Goal: Information Seeking & Learning: Learn about a topic

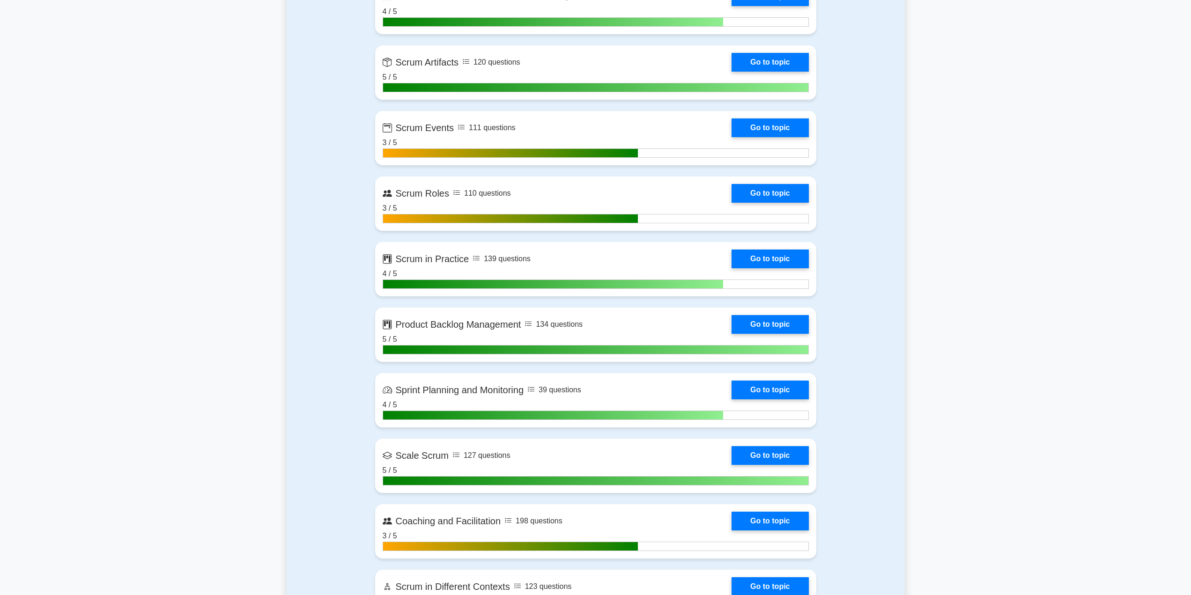
scroll to position [709, 0]
click at [765, 582] on link "Go to topic" at bounding box center [770, 587] width 77 height 19
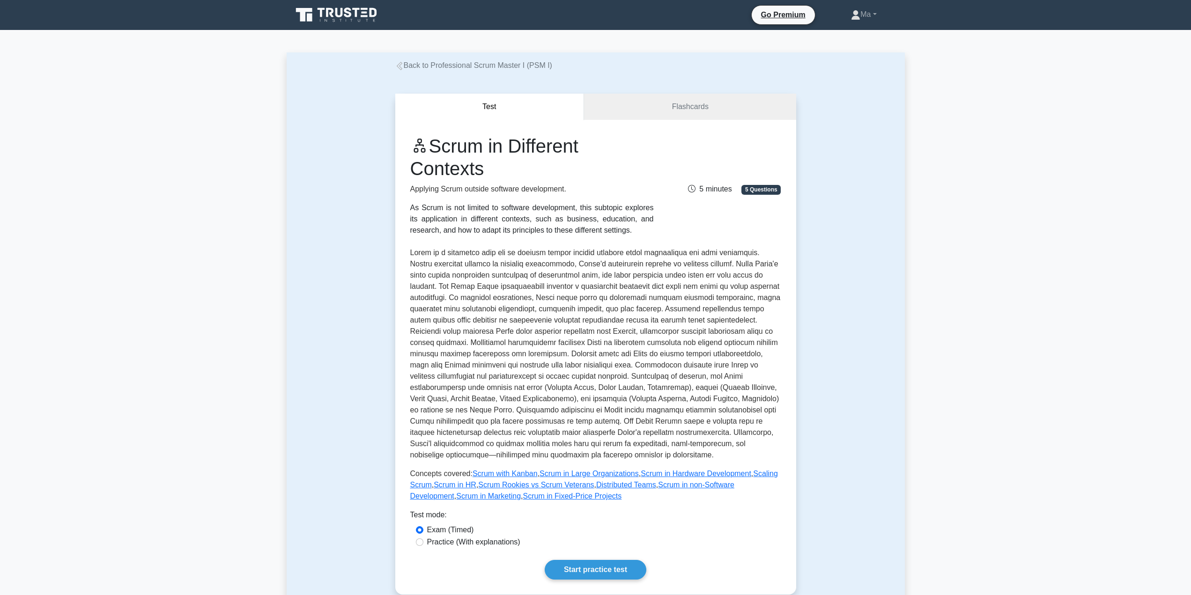
click at [593, 564] on link "Start practice test" at bounding box center [596, 570] width 102 height 20
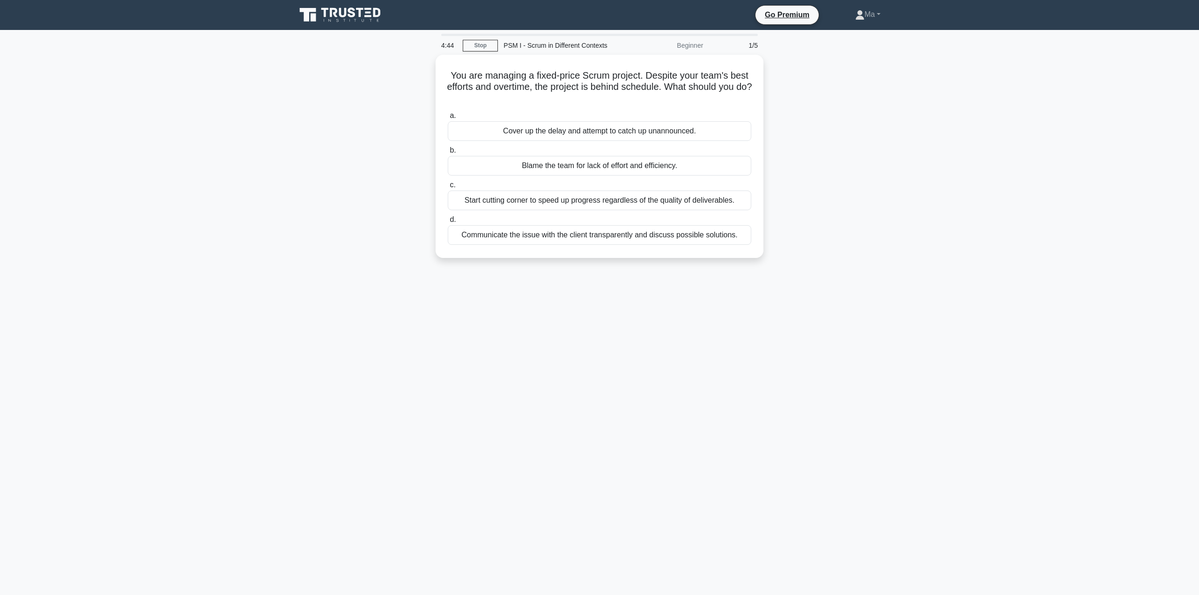
click at [577, 244] on div "Communicate the issue with the client transparently and discuss possible soluti…" at bounding box center [600, 235] width 304 height 20
click at [448, 223] on input "d. Communicate the issue with the client transparently and discuss possible sol…" at bounding box center [448, 220] width 0 height 6
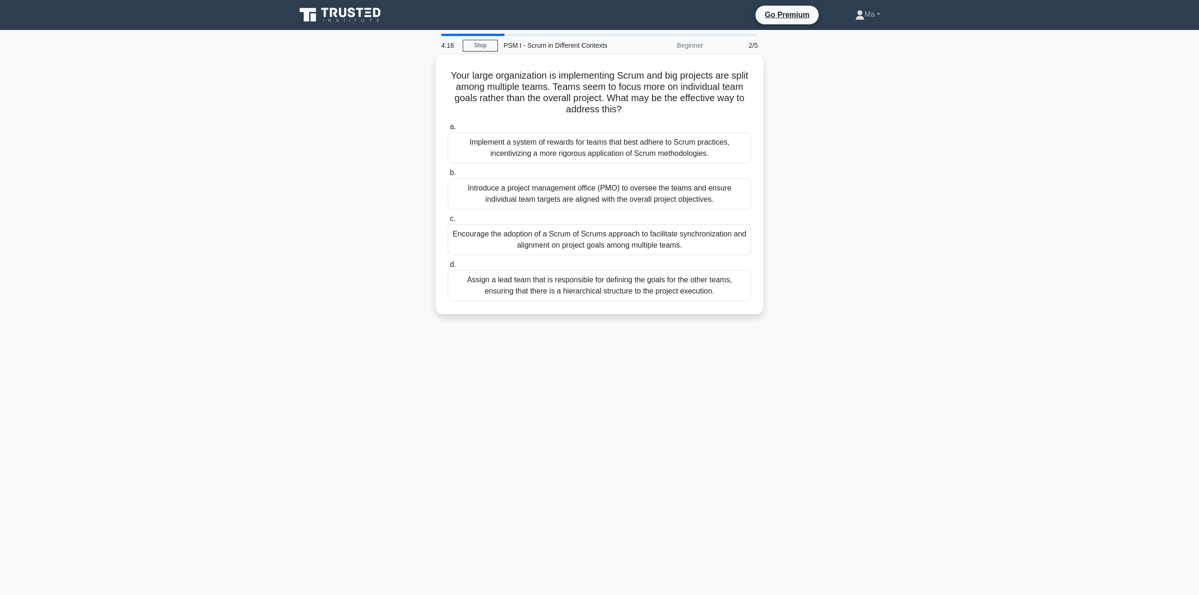
click at [544, 243] on div "Encourage the adoption of a Scrum of Scrums approach to facilitate synchronizat…" at bounding box center [600, 239] width 304 height 31
click at [448, 222] on input "c. Encourage the adoption of a Scrum of Scrums approach to facilitate synchroni…" at bounding box center [448, 219] width 0 height 6
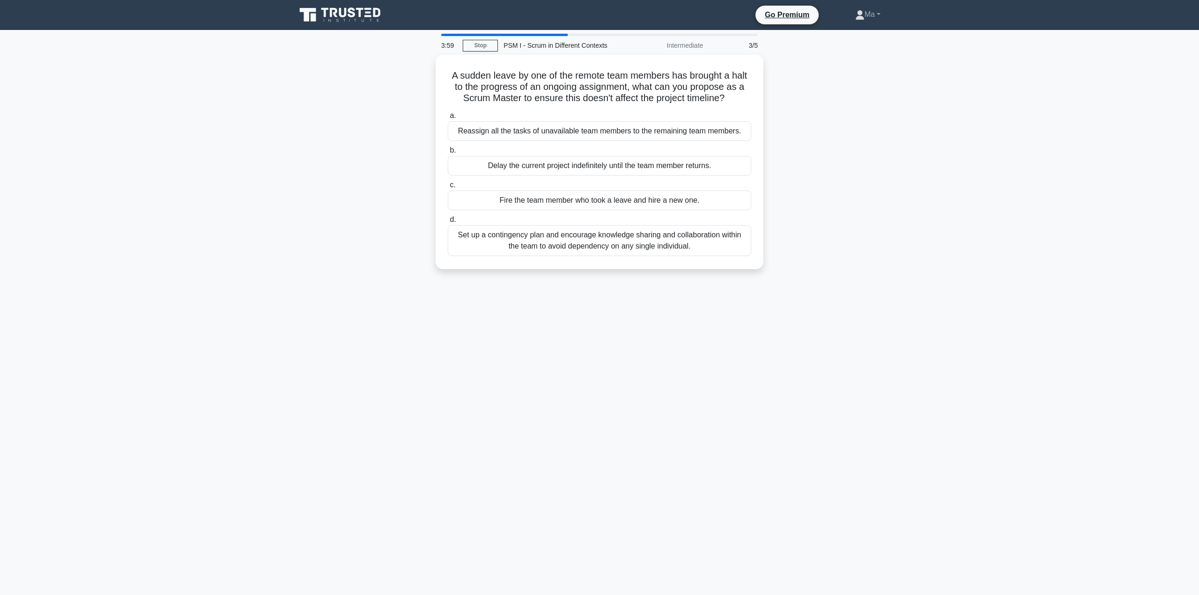
click at [523, 247] on div "Set up a contingency plan and encourage knowledge sharing and collaboration wit…" at bounding box center [600, 240] width 304 height 31
click at [448, 223] on input "d. Set up a contingency plan and encourage knowledge sharing and collaboration …" at bounding box center [448, 220] width 0 height 6
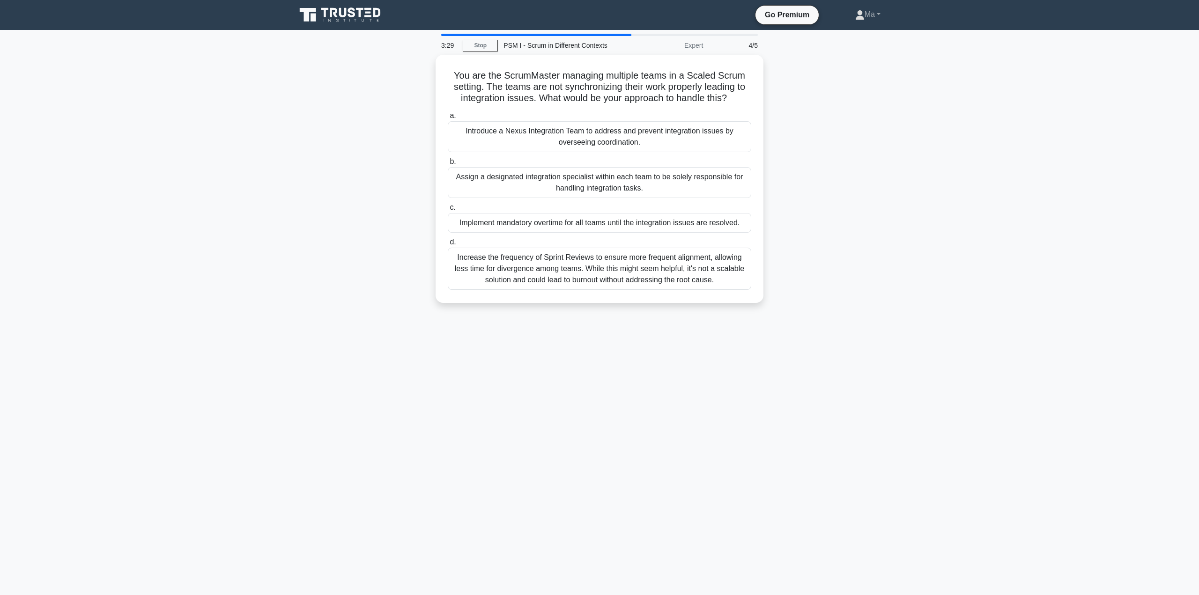
click at [541, 132] on div "Introduce a Nexus Integration Team to address and prevent integration issues by…" at bounding box center [600, 136] width 304 height 31
click at [448, 119] on input "a. Introduce a Nexus Integration Team to address and prevent integration issues…" at bounding box center [448, 116] width 0 height 6
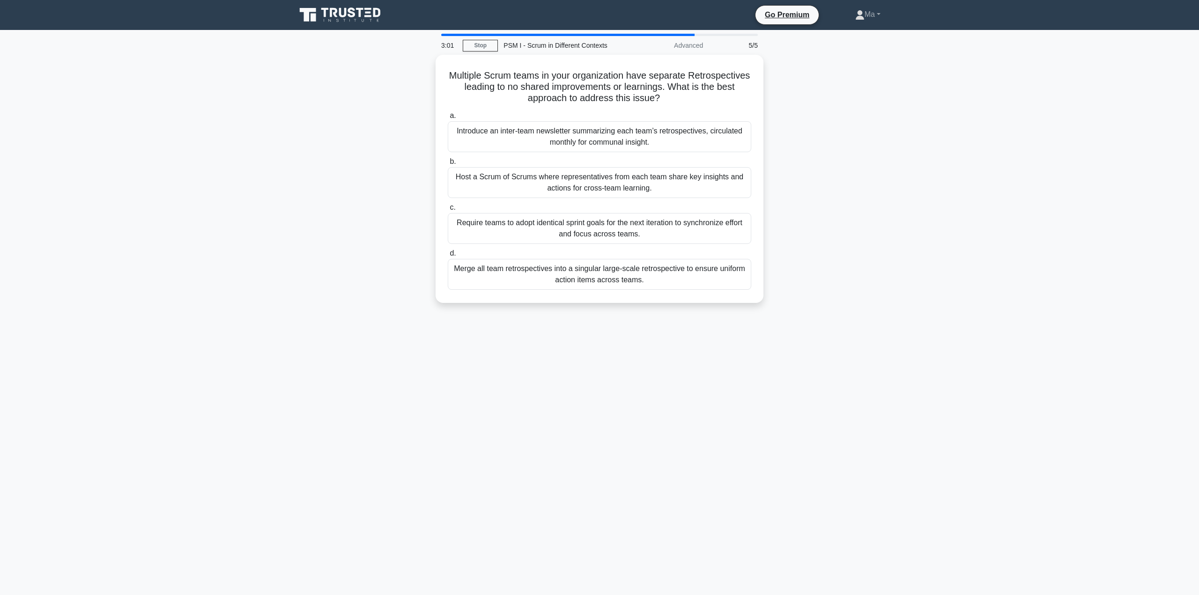
click at [636, 229] on div "Require teams to adopt identical sprint goals for the next iteration to synchro…" at bounding box center [600, 228] width 304 height 31
click at [448, 211] on input "c. Require teams to adopt identical sprint goals for the next iteration to sync…" at bounding box center [448, 208] width 0 height 6
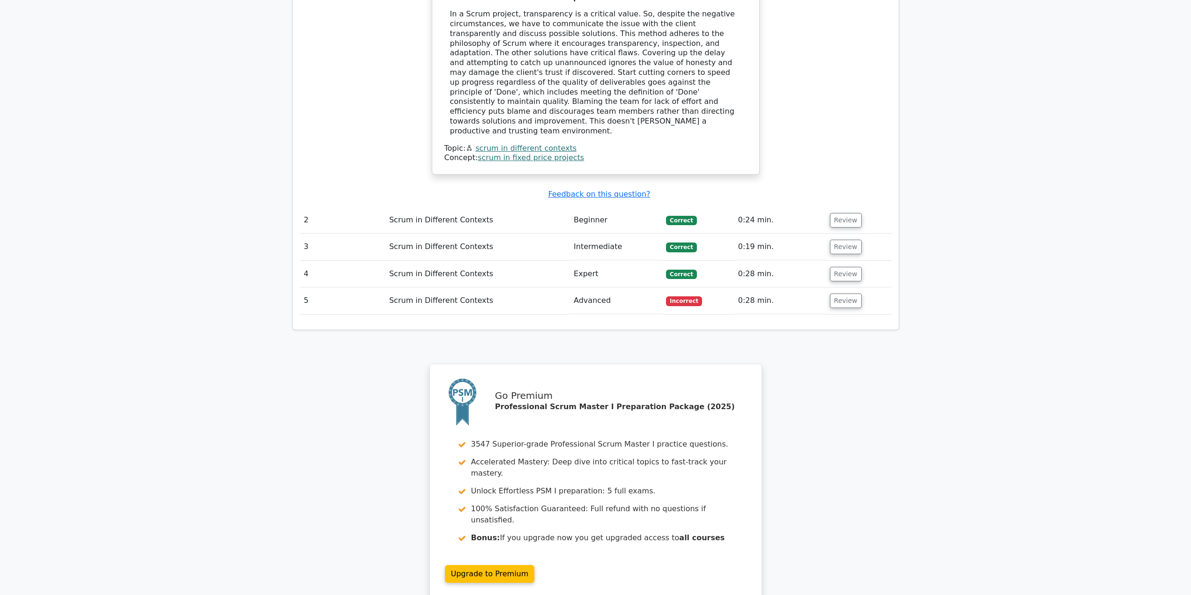
scroll to position [1081, 0]
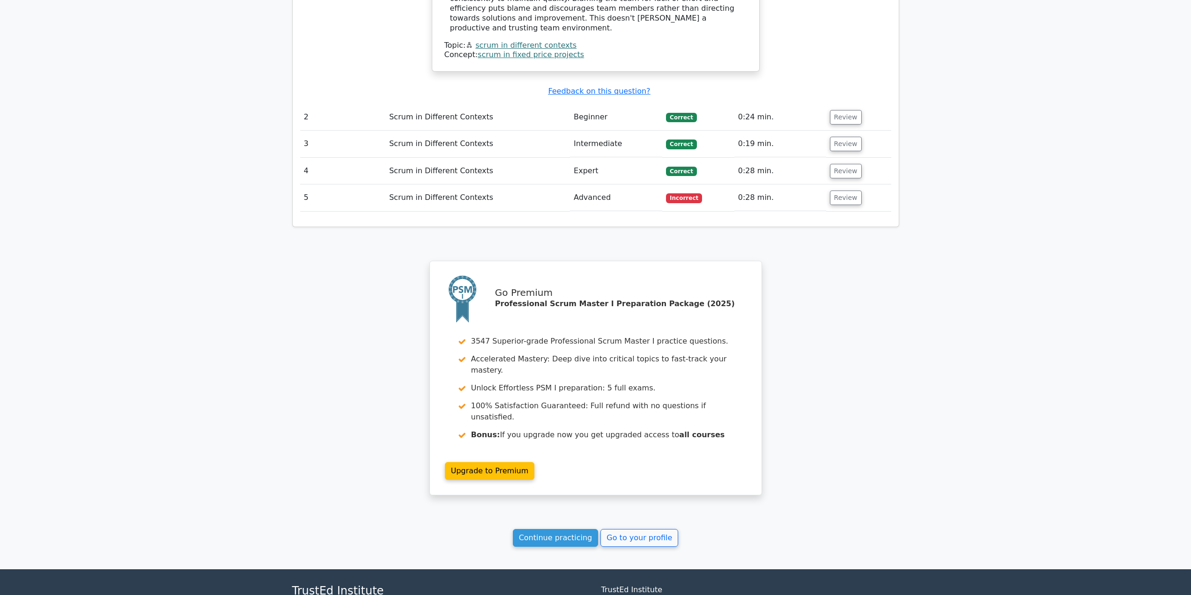
click at [842, 191] on button "Review" at bounding box center [846, 198] width 32 height 15
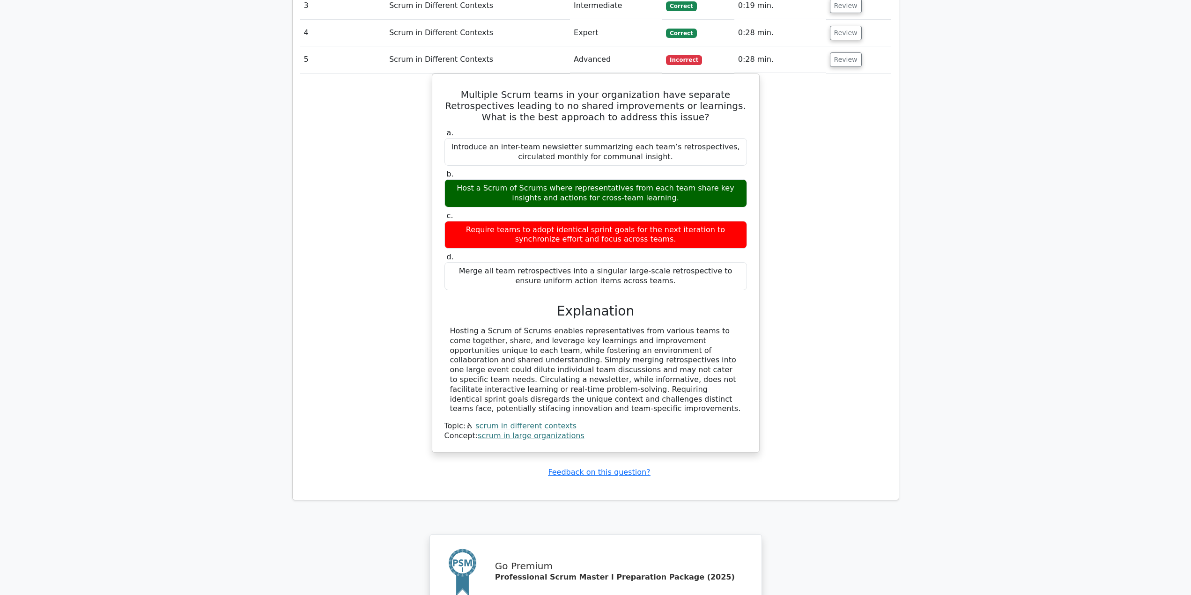
scroll to position [1474, 0]
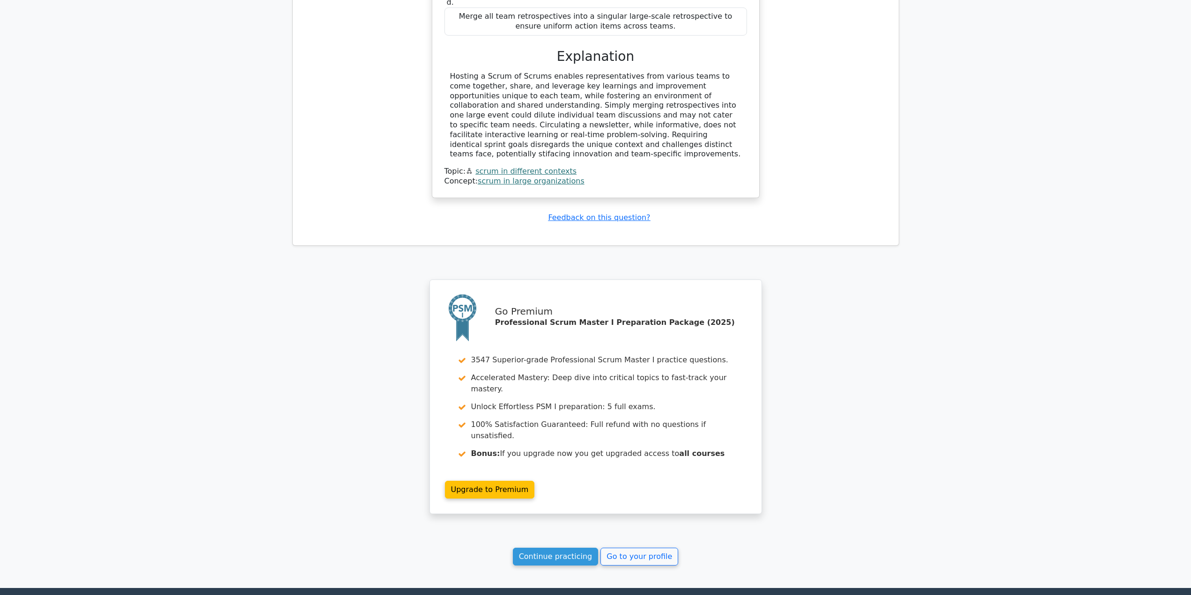
click at [548, 548] on link "Continue practicing" at bounding box center [556, 557] width 86 height 18
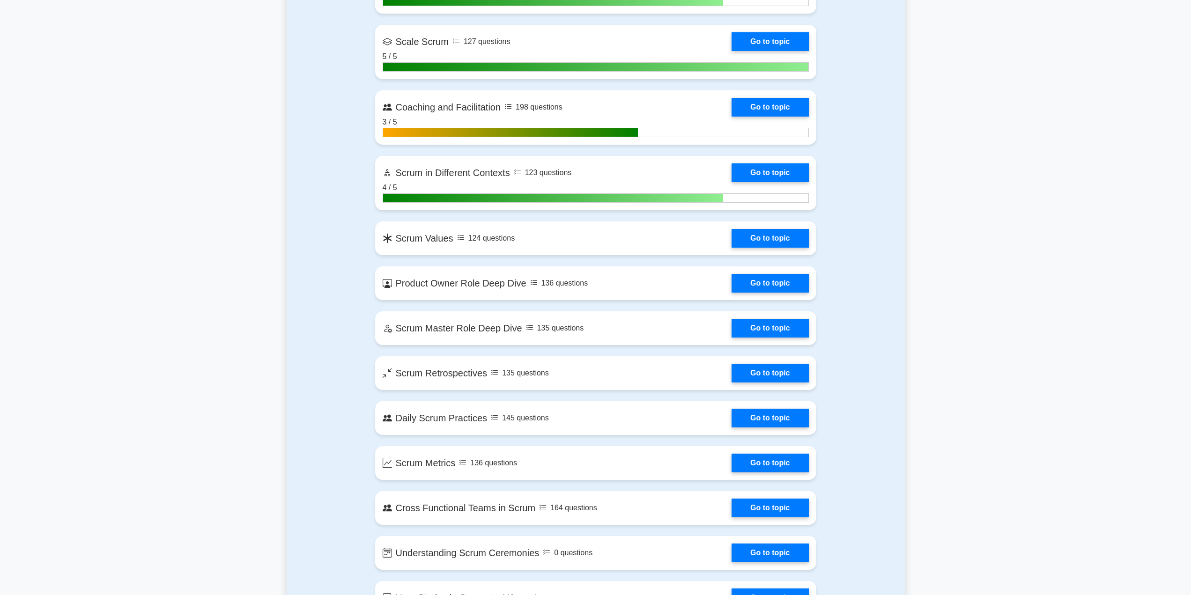
scroll to position [1124, 0]
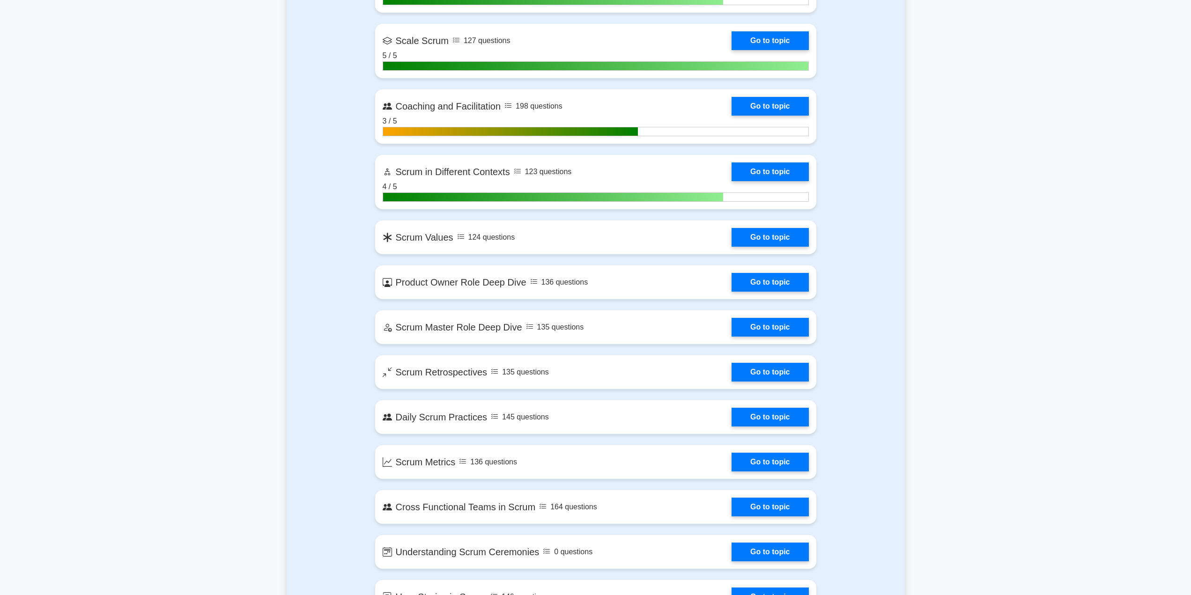
click at [751, 232] on link "Go to topic" at bounding box center [770, 237] width 77 height 19
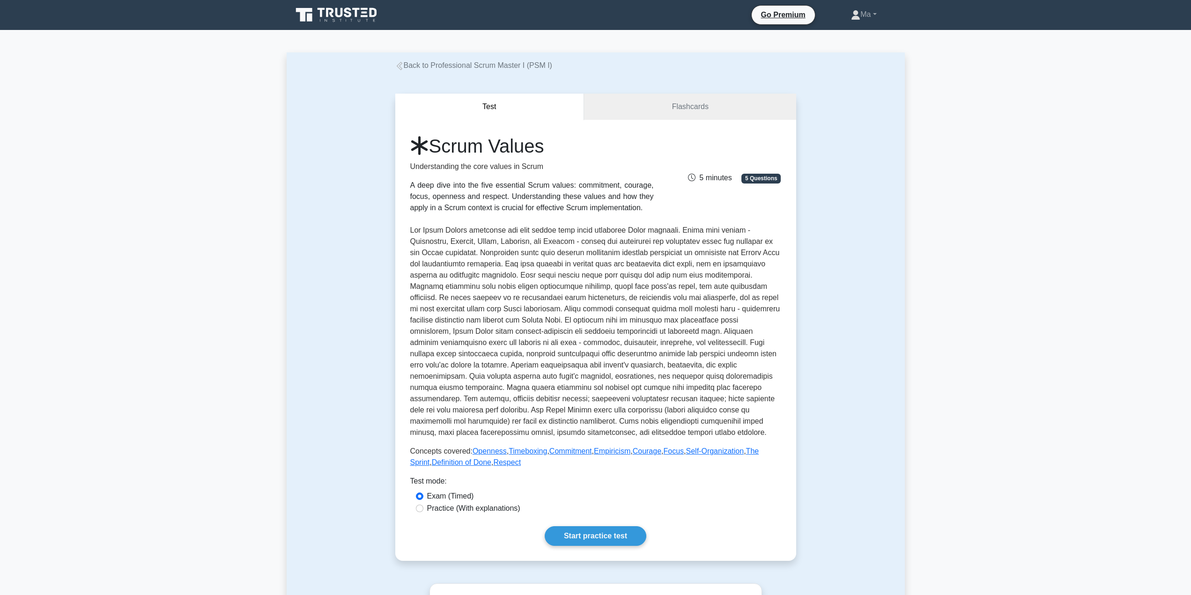
scroll to position [187, 0]
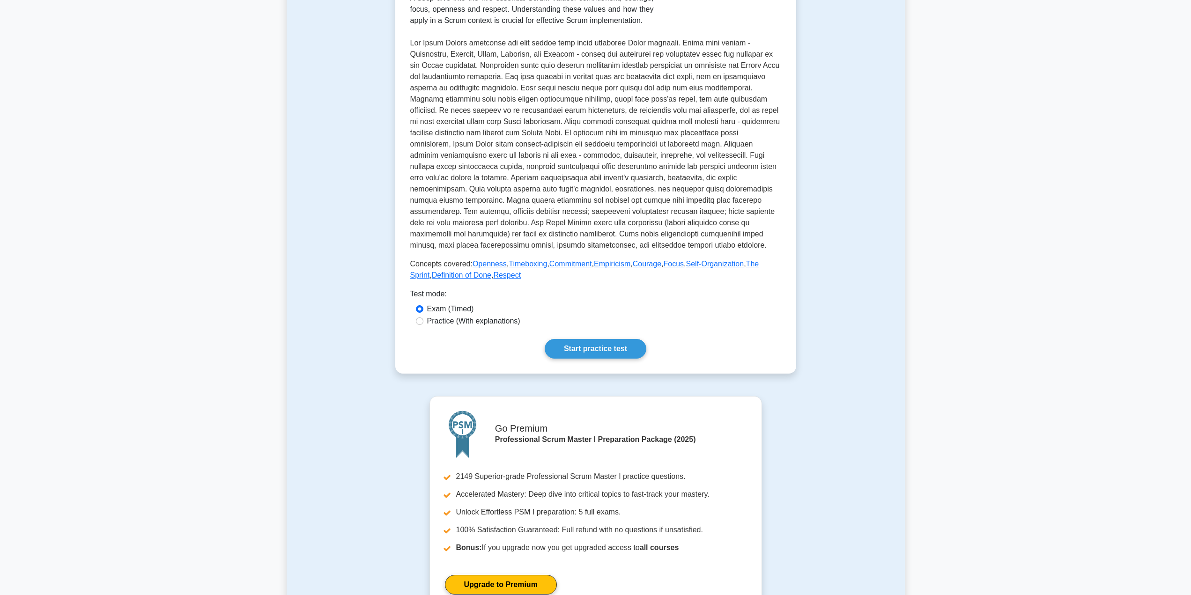
click at [611, 348] on link "Start practice test" at bounding box center [596, 349] width 102 height 20
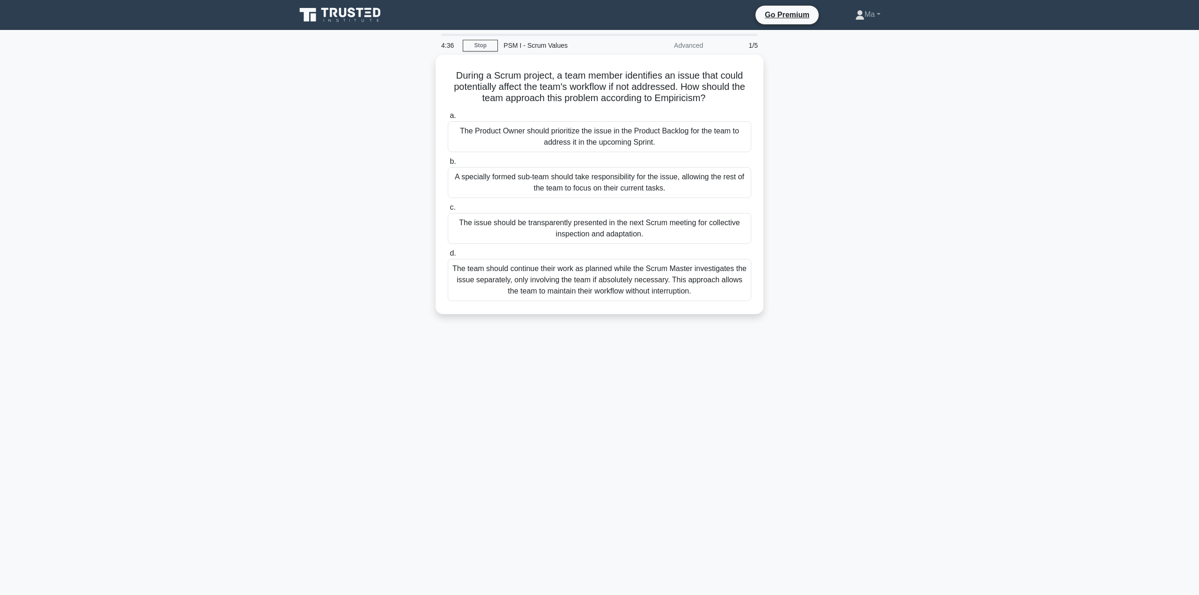
click at [537, 143] on div "The Product Owner should prioritize the issue in the Product Backlog for the te…" at bounding box center [600, 136] width 304 height 31
click at [448, 119] on input "a. The Product Owner should prioritize the issue in the Product Backlog for the…" at bounding box center [448, 116] width 0 height 6
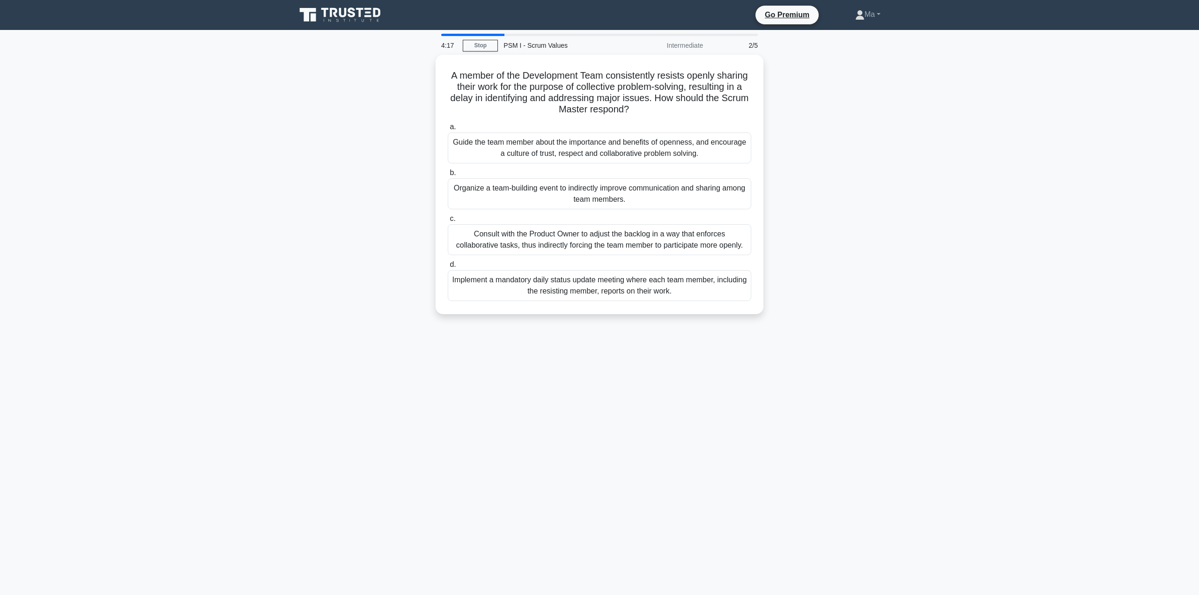
click at [537, 153] on div "Guide the team member about the importance and benefits of openness, and encour…" at bounding box center [600, 148] width 304 height 31
click at [448, 130] on input "a. Guide the team member about the importance and benefits of openness, and enc…" at bounding box center [448, 127] width 0 height 6
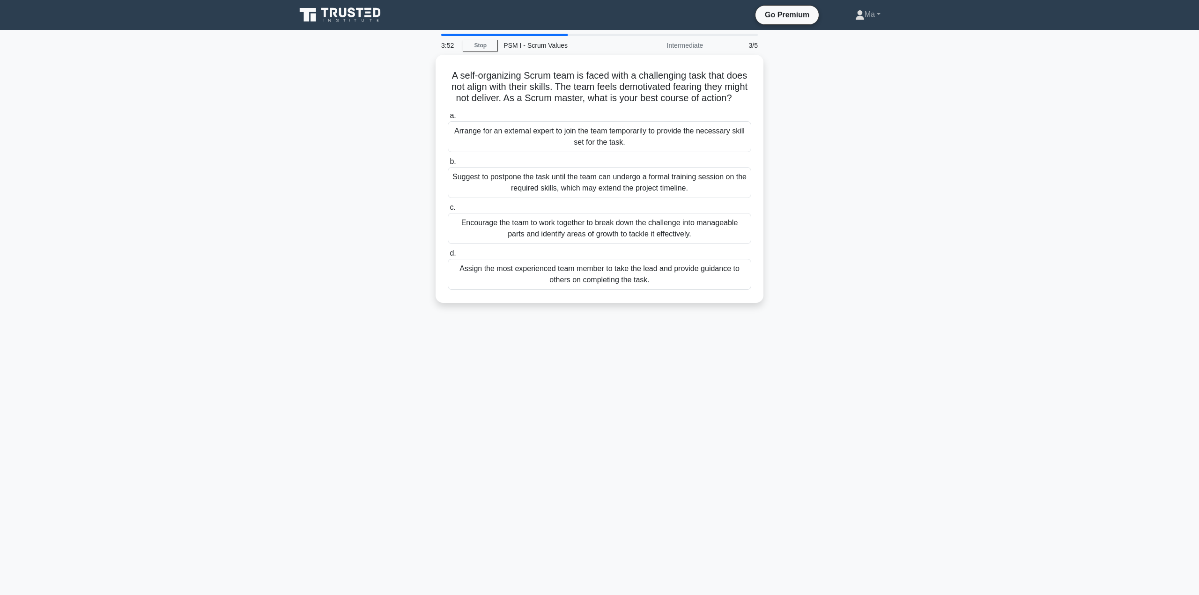
click at [560, 235] on div "Encourage the team to work together to break down the challenge into manageable…" at bounding box center [600, 228] width 304 height 31
click at [448, 211] on input "c. Encourage the team to work together to break down the challenge into managea…" at bounding box center [448, 208] width 0 height 6
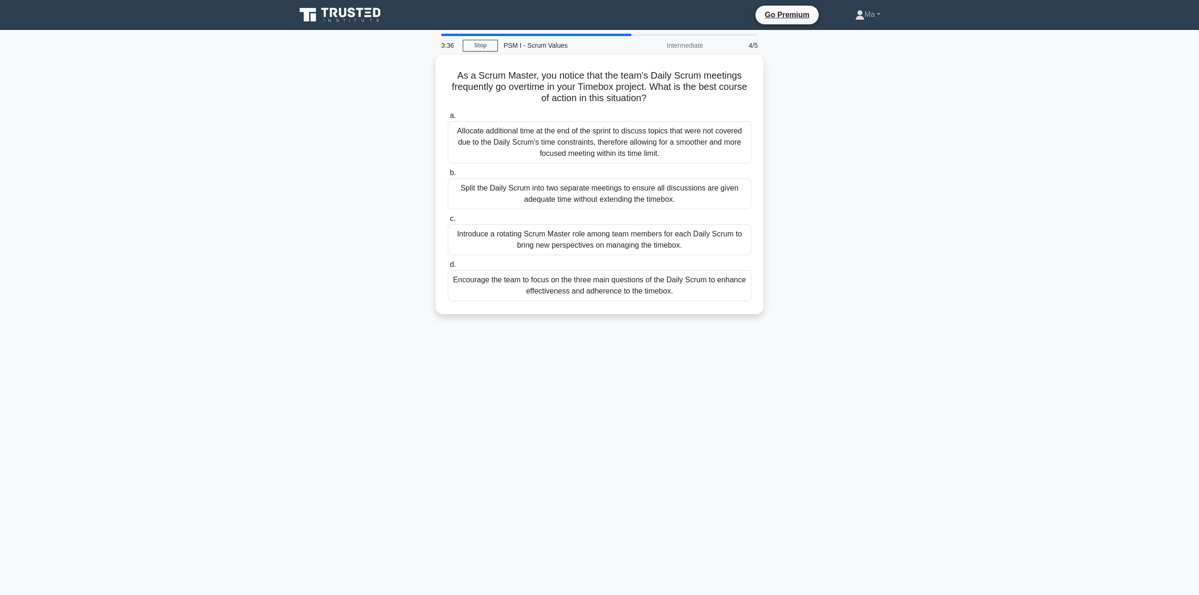
click at [636, 287] on div "Encourage the team to focus on the three main questions of the Daily Scrum to e…" at bounding box center [600, 285] width 304 height 31
click at [448, 268] on input "d. Encourage the team to focus on the three main questions of the Daily Scrum t…" at bounding box center [448, 265] width 0 height 6
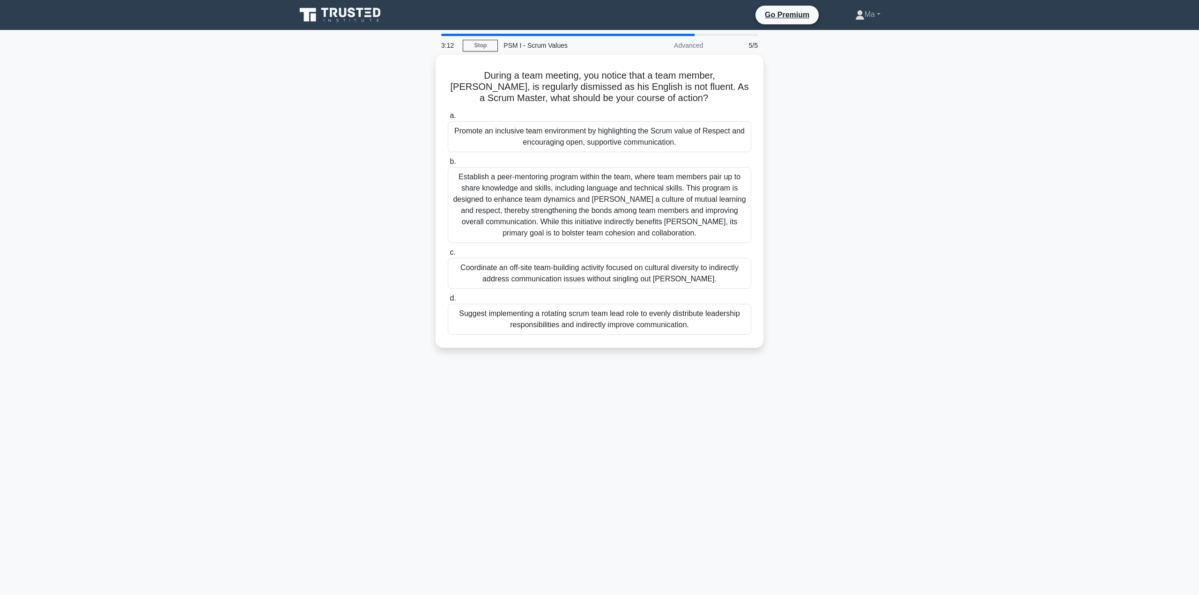
click at [625, 189] on div "Establish a peer-mentoring program within the team, where team members pair up …" at bounding box center [600, 205] width 304 height 76
click at [448, 165] on input "b. Establish a peer-mentoring program within the team, where team members pair …" at bounding box center [448, 162] width 0 height 6
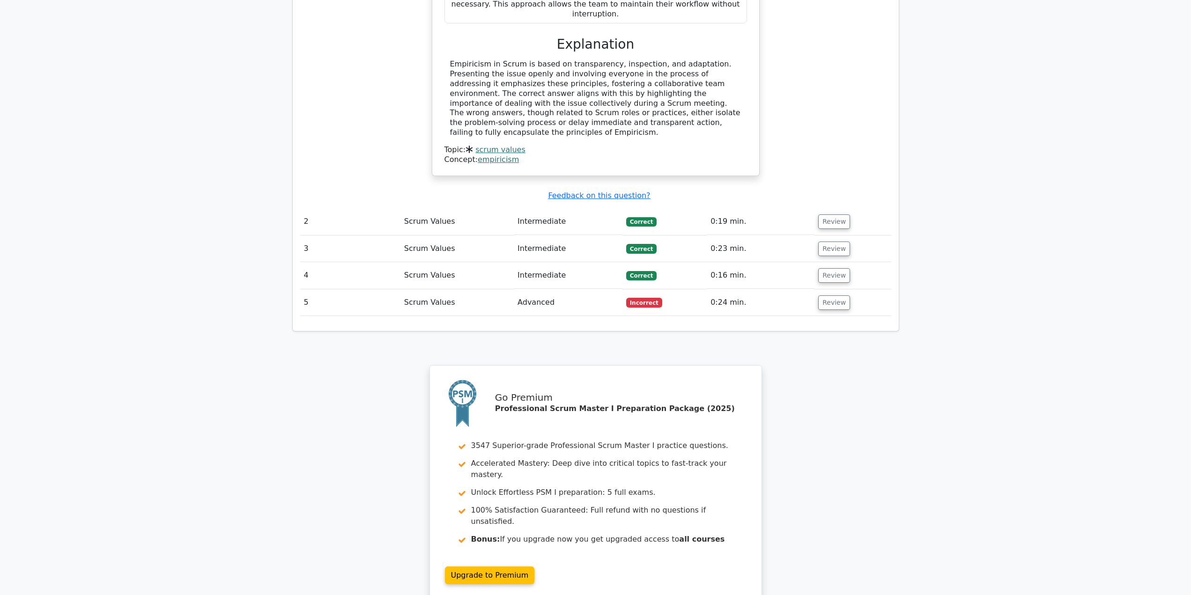
scroll to position [979, 0]
click at [830, 295] on button "Review" at bounding box center [834, 302] width 32 height 15
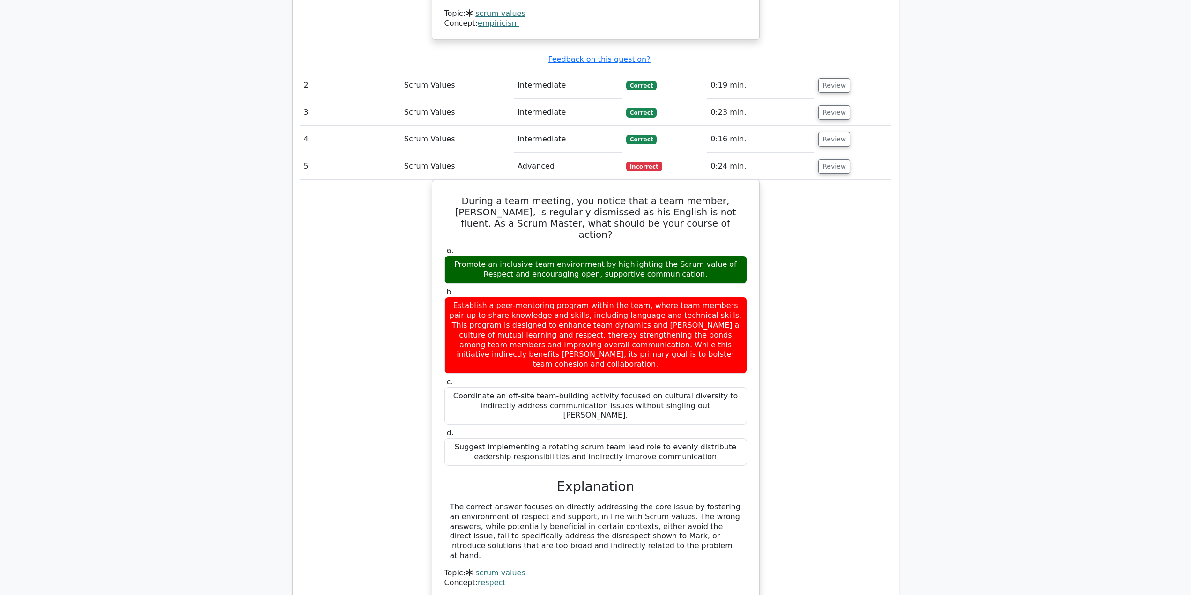
scroll to position [1493, 0]
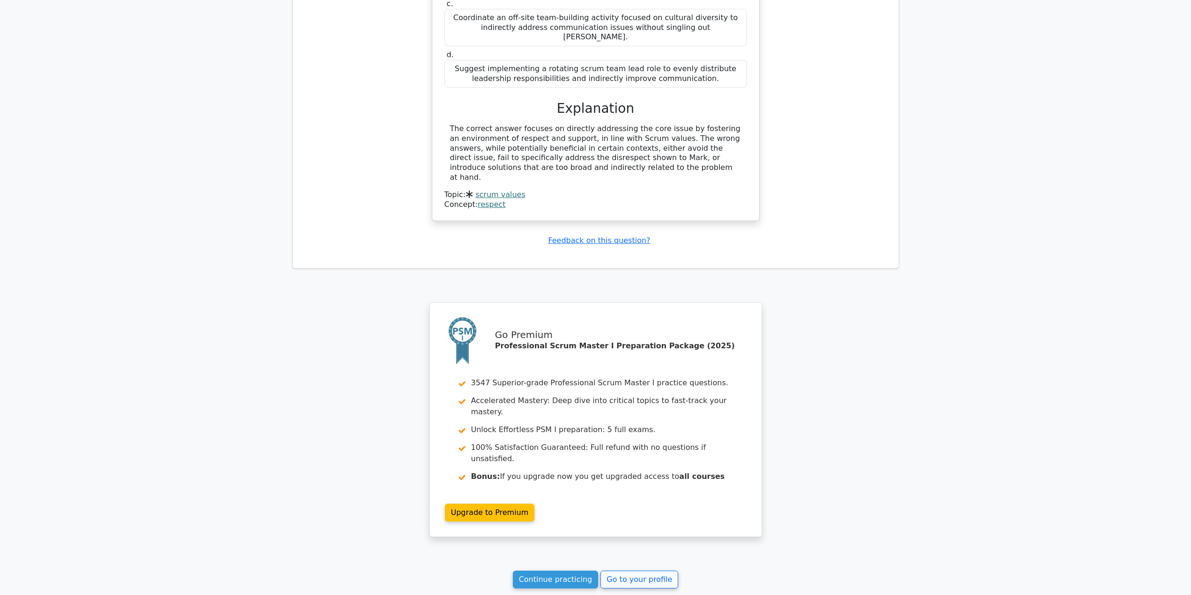
click at [565, 571] on link "Continue practicing" at bounding box center [556, 580] width 86 height 18
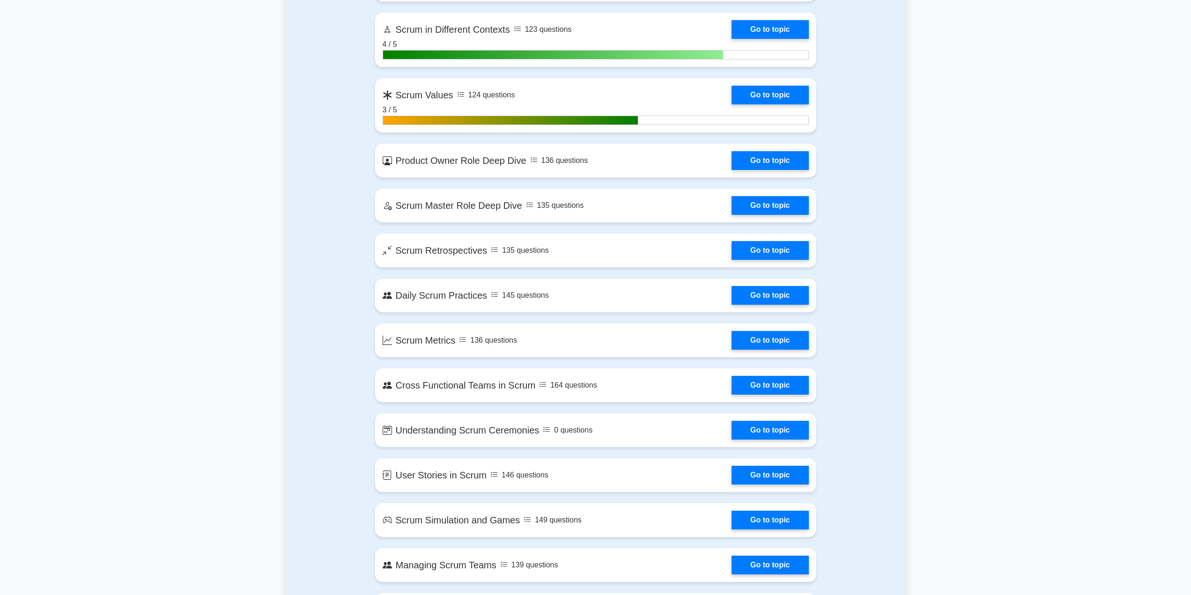
scroll to position [1264, 0]
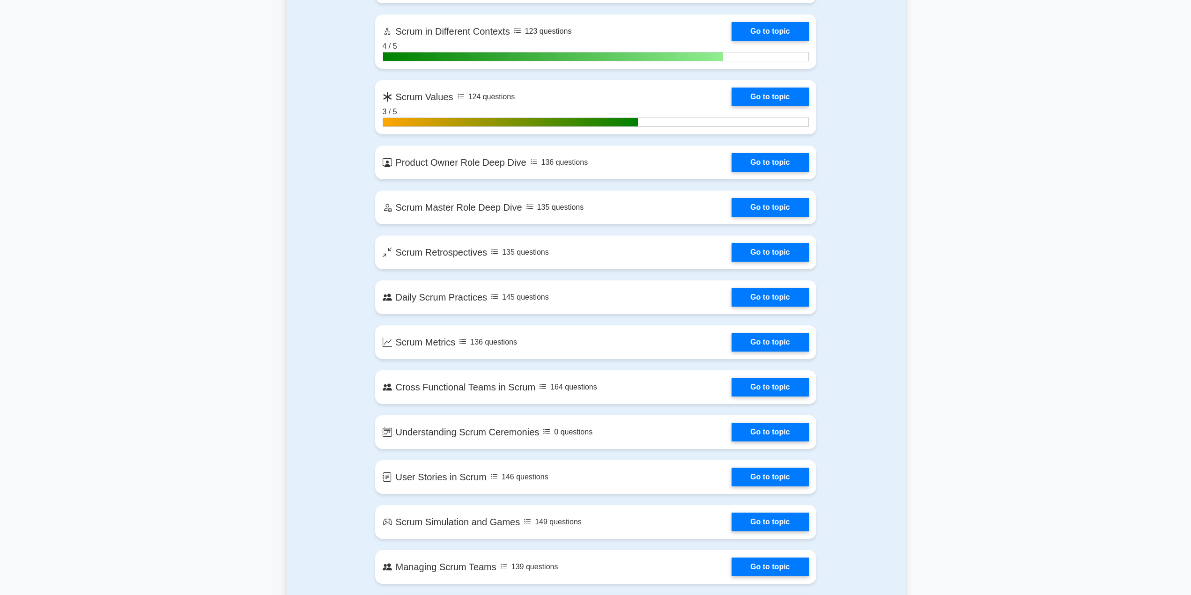
click at [764, 165] on link "Go to topic" at bounding box center [770, 162] width 77 height 19
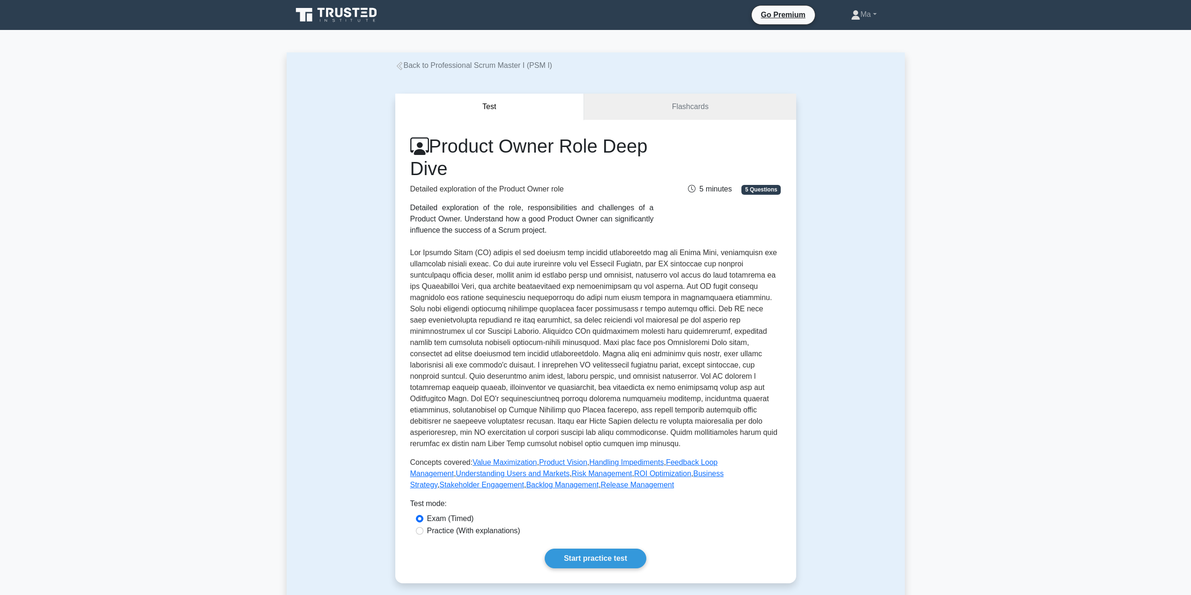
click at [606, 567] on div "Product Owner Role Deep Dive Detailed exploration of the Product Owner role Det…" at bounding box center [595, 352] width 401 height 464
click at [612, 561] on link "Start practice test" at bounding box center [596, 559] width 102 height 20
